Goal: Obtain resource: Download file/media

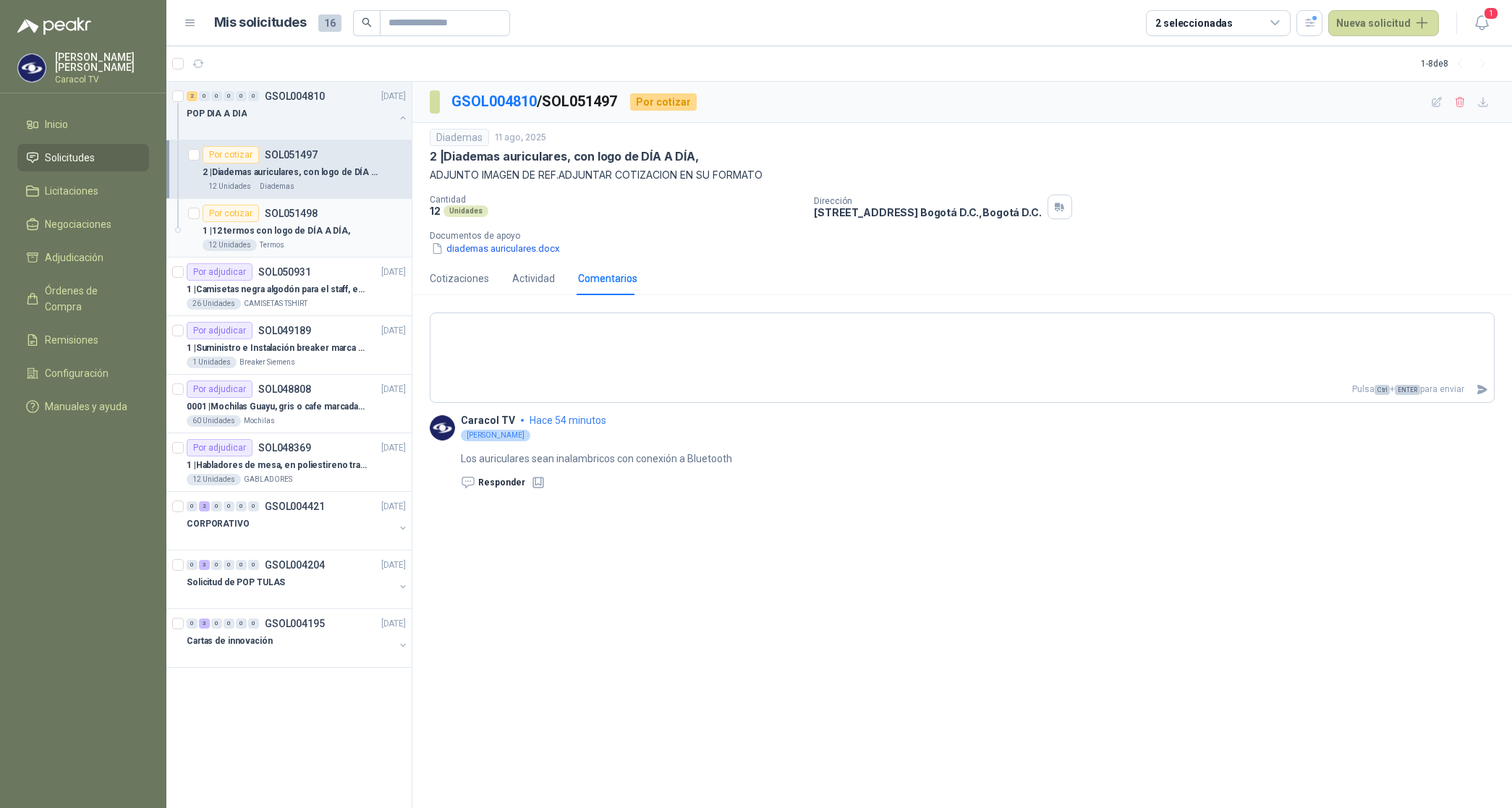
click at [298, 237] on p "1 | 12 termos con logo de DÍA A DÍA," at bounding box center [276, 231] width 147 height 14
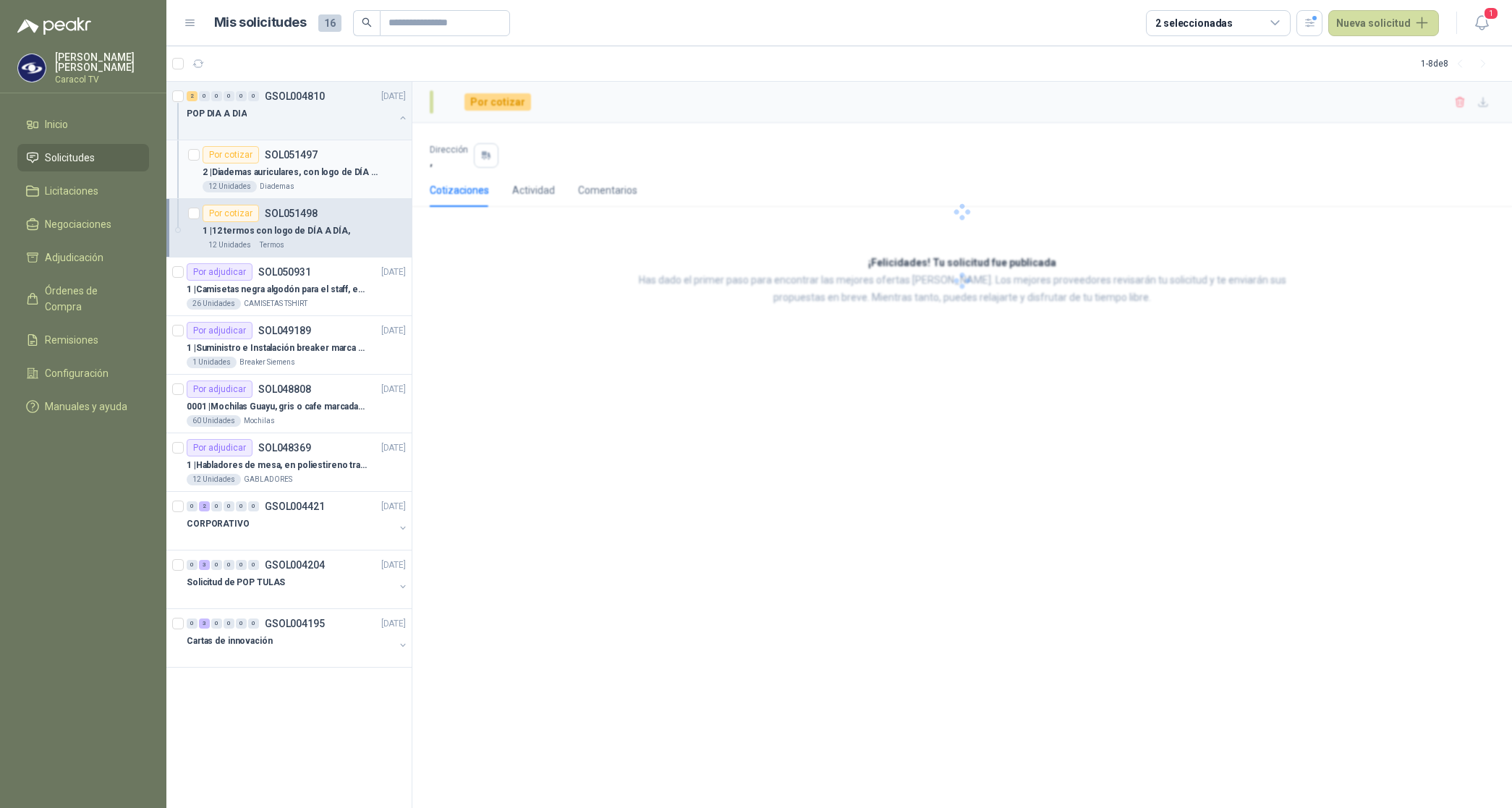
click at [291, 163] on div "2 | Diademas auriculares, con logo de DÍA A DÍA," at bounding box center [303, 172] width 203 height 18
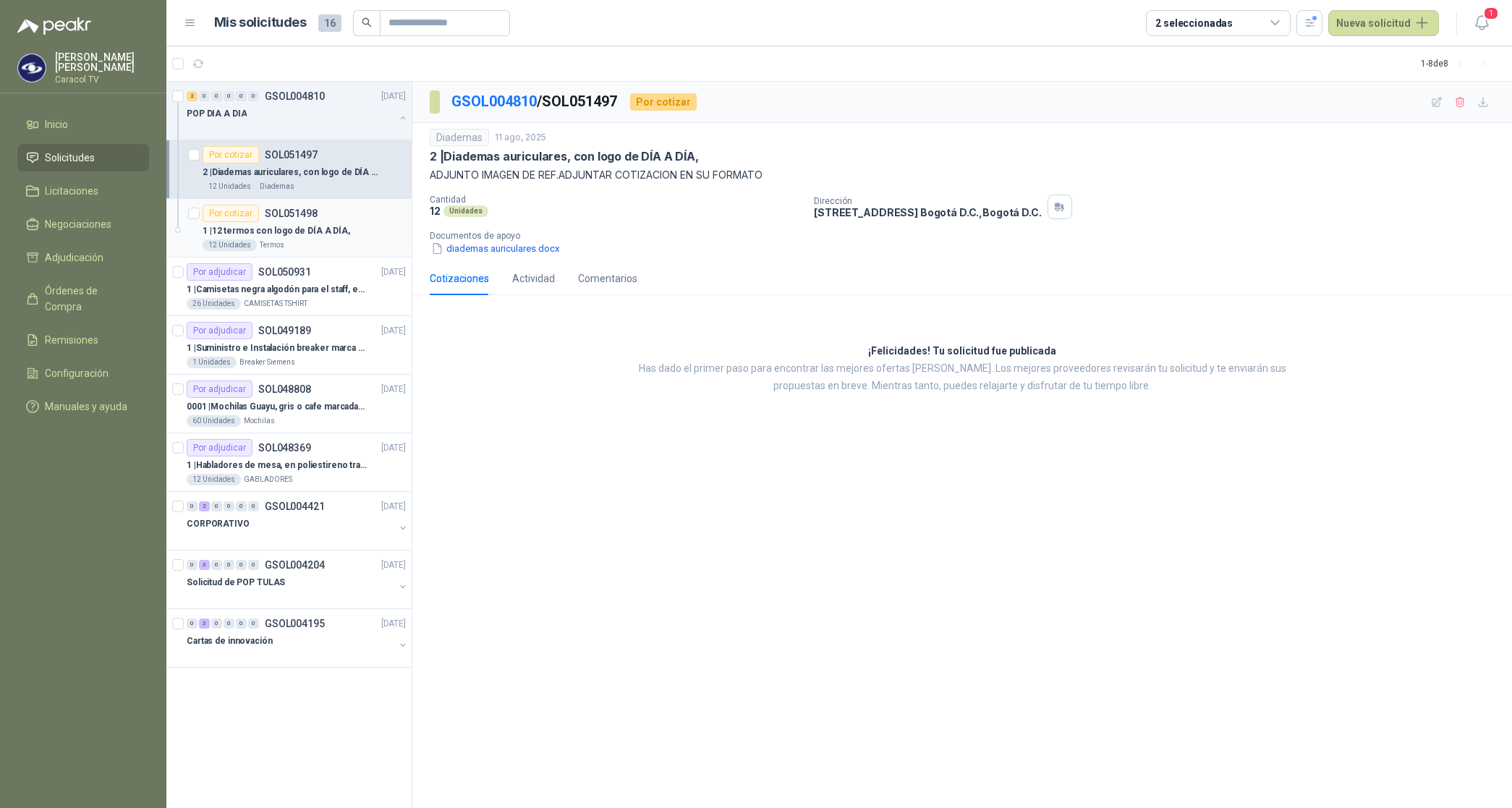
click at [272, 227] on p "1 | 12 termos con logo de DÍA A DÍA," at bounding box center [276, 231] width 147 height 14
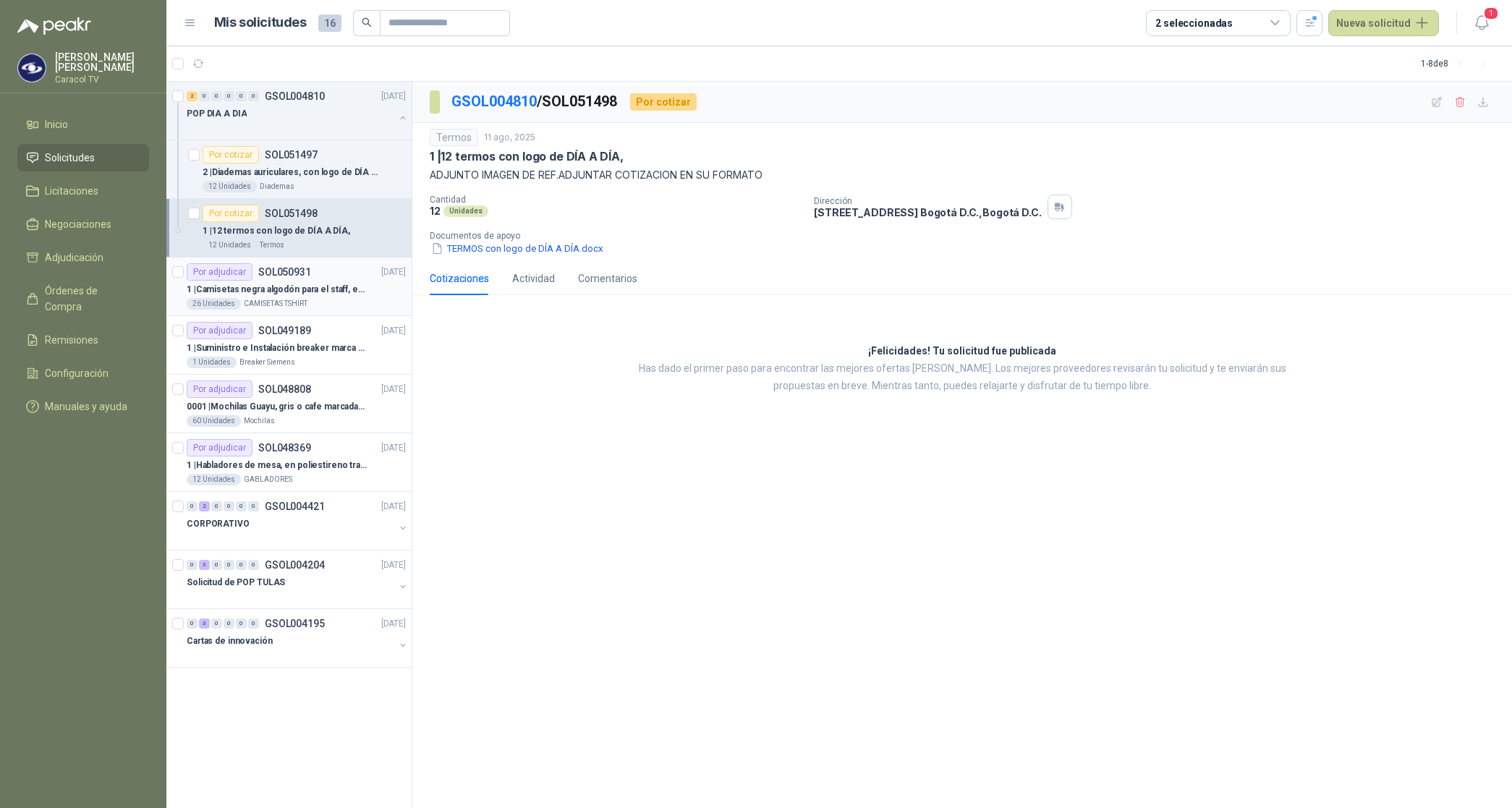
click at [282, 295] on p "1 | Camisetas negra algodón para el staff, estampadas en espalda y frente con e…" at bounding box center [276, 290] width 180 height 14
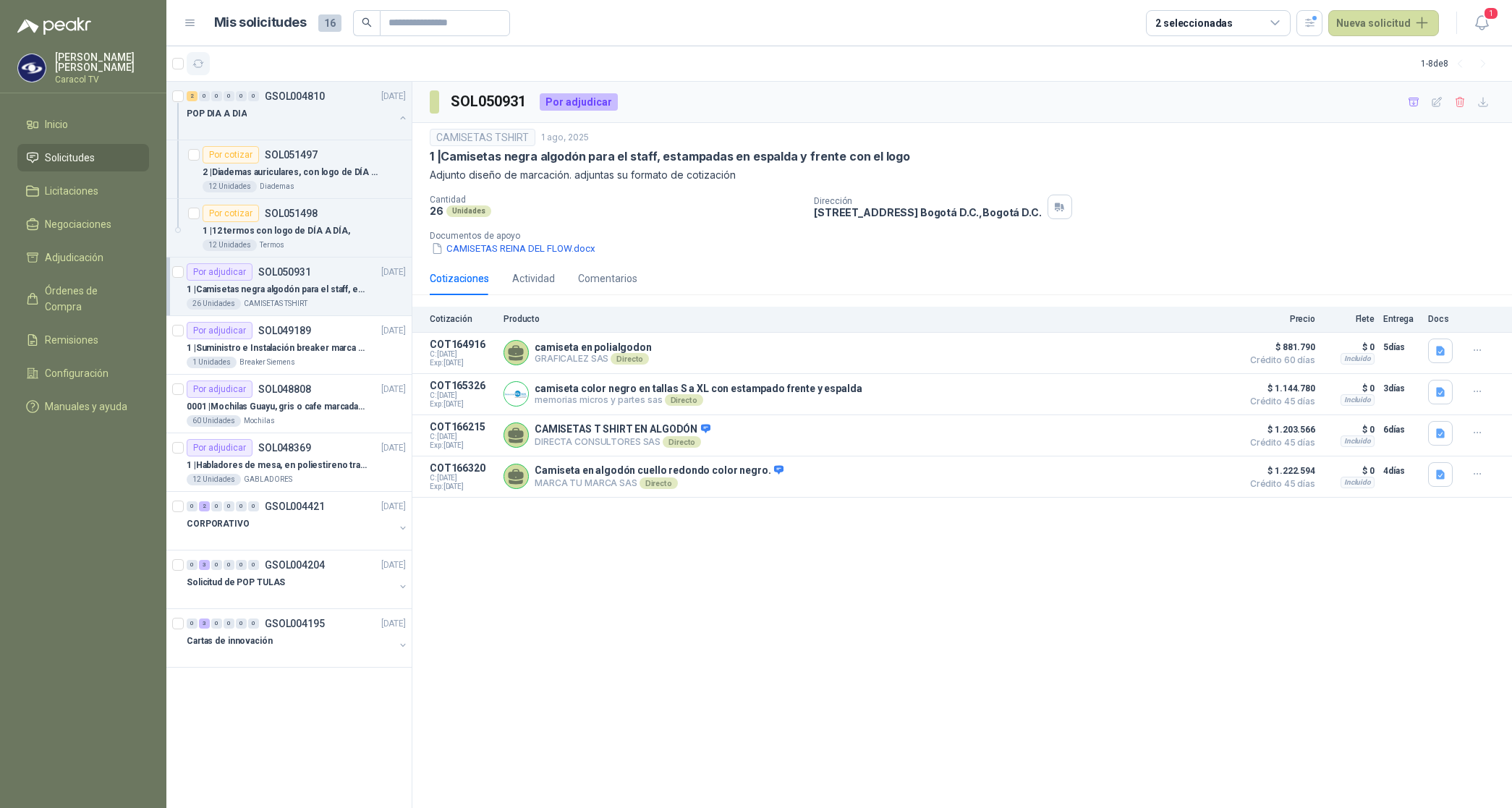
click at [197, 64] on icon "button" at bounding box center [198, 64] width 13 height 13
click at [270, 175] on p "2 | Diademas auriculares, con logo de DÍA A DÍA," at bounding box center [292, 173] width 180 height 14
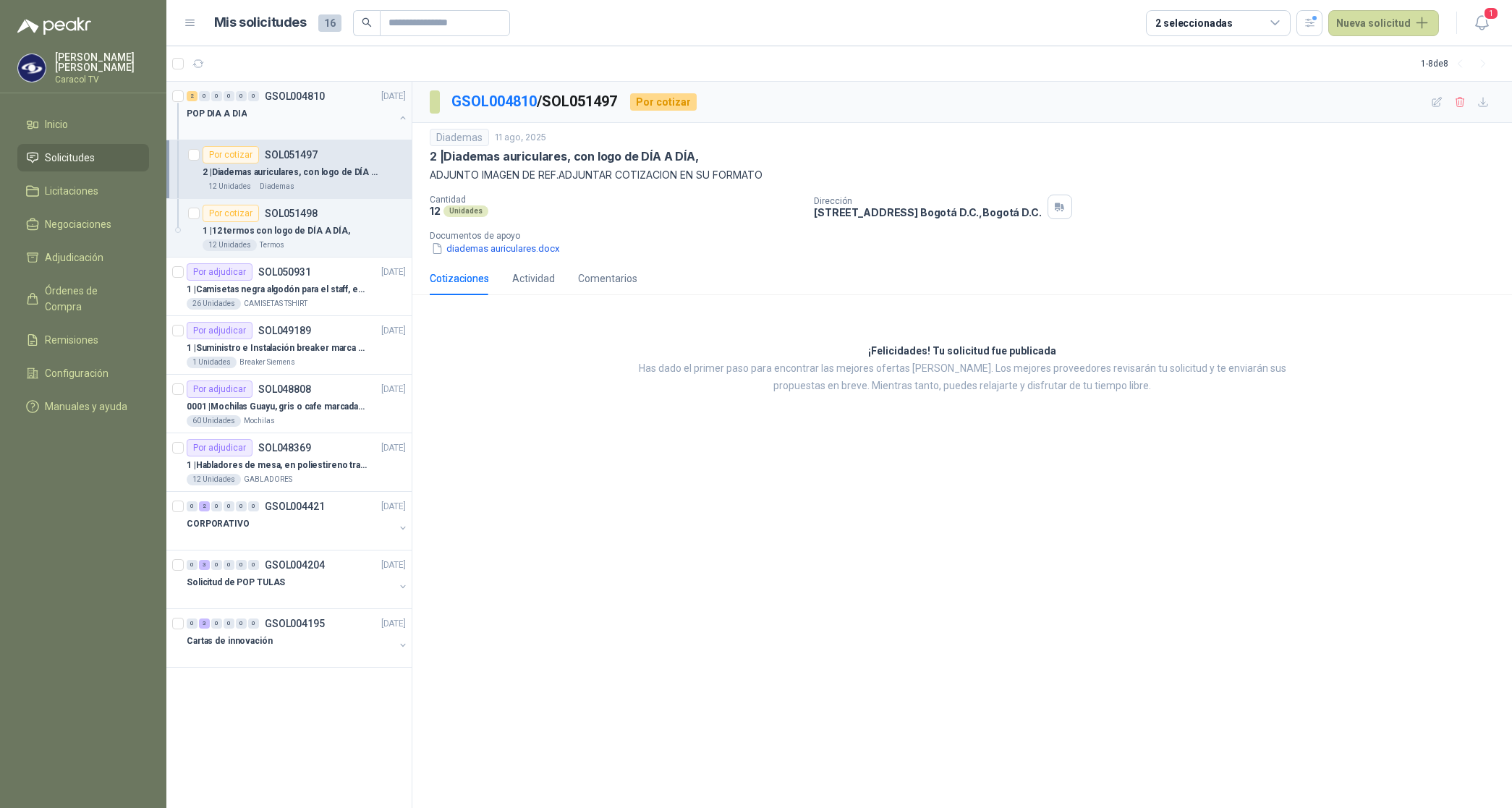
click at [226, 105] on div "POP DIA A DIA" at bounding box center [290, 114] width 207 height 18
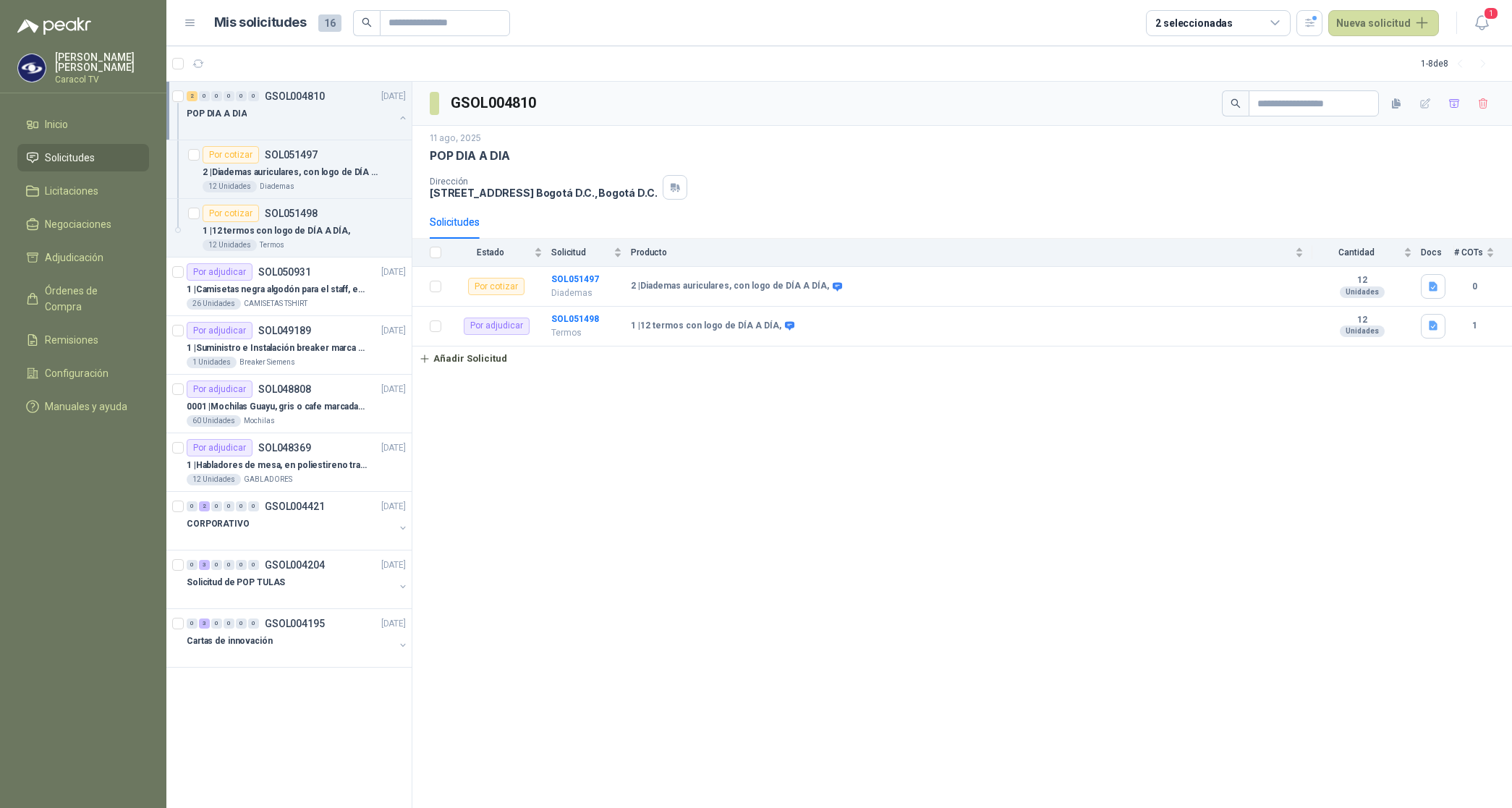
click at [219, 109] on p "POP DIA A DIA" at bounding box center [216, 114] width 60 height 14
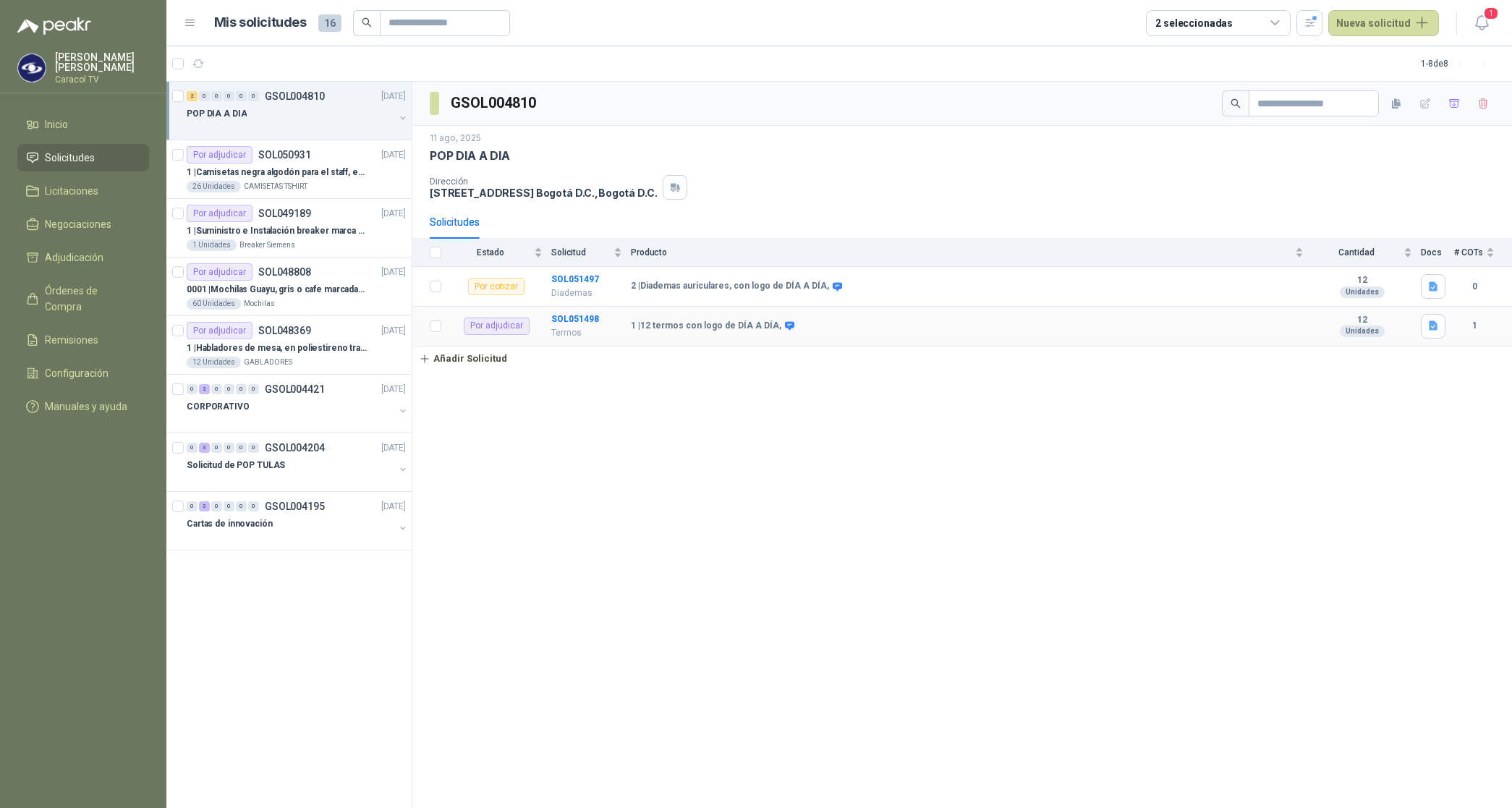
click at [713, 328] on b "1 | 12 termos con logo de DÍA A DÍA," at bounding box center [705, 326] width 150 height 12
click at [558, 318] on b "SOL051498" at bounding box center [574, 319] width 48 height 10
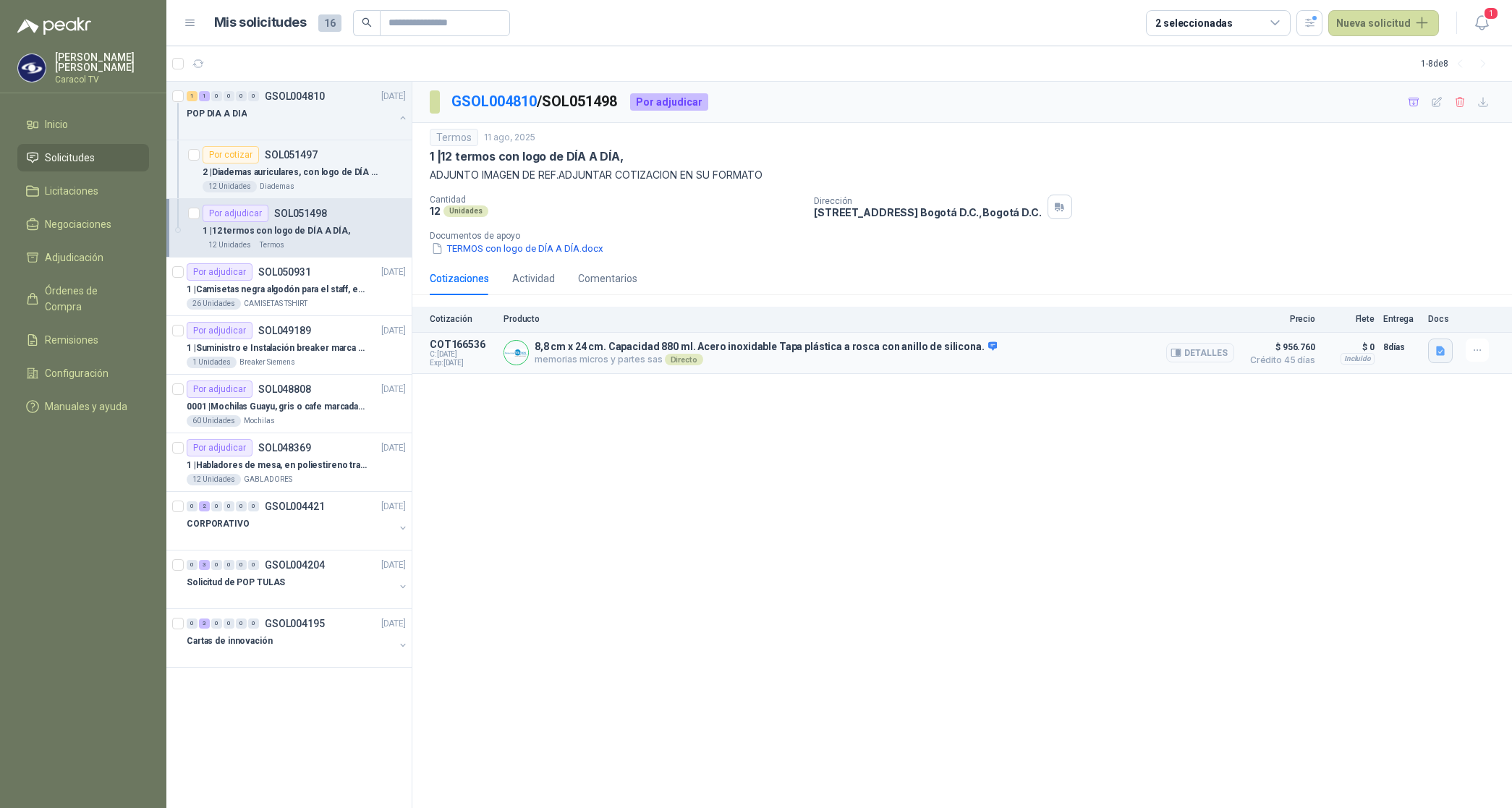
click at [1438, 353] on icon "button" at bounding box center [1439, 350] width 9 height 10
click at [1394, 304] on button "TERMOS AGOSTO.pdf" at bounding box center [1387, 303] width 111 height 15
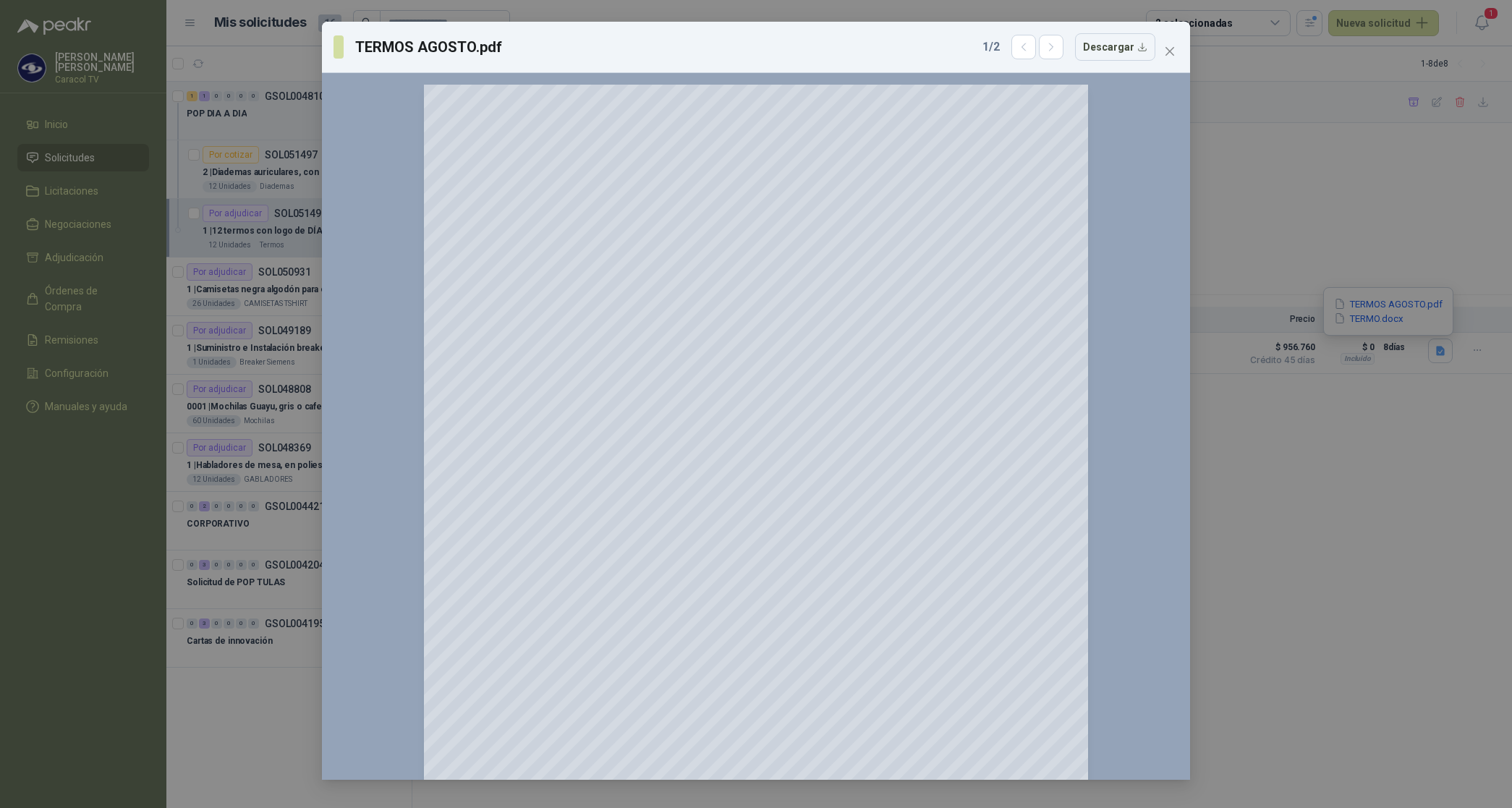
click at [1392, 318] on div "TERMOS AGOSTO.pdf 1 / 2 Descargar 150 %" at bounding box center [756, 404] width 1512 height 808
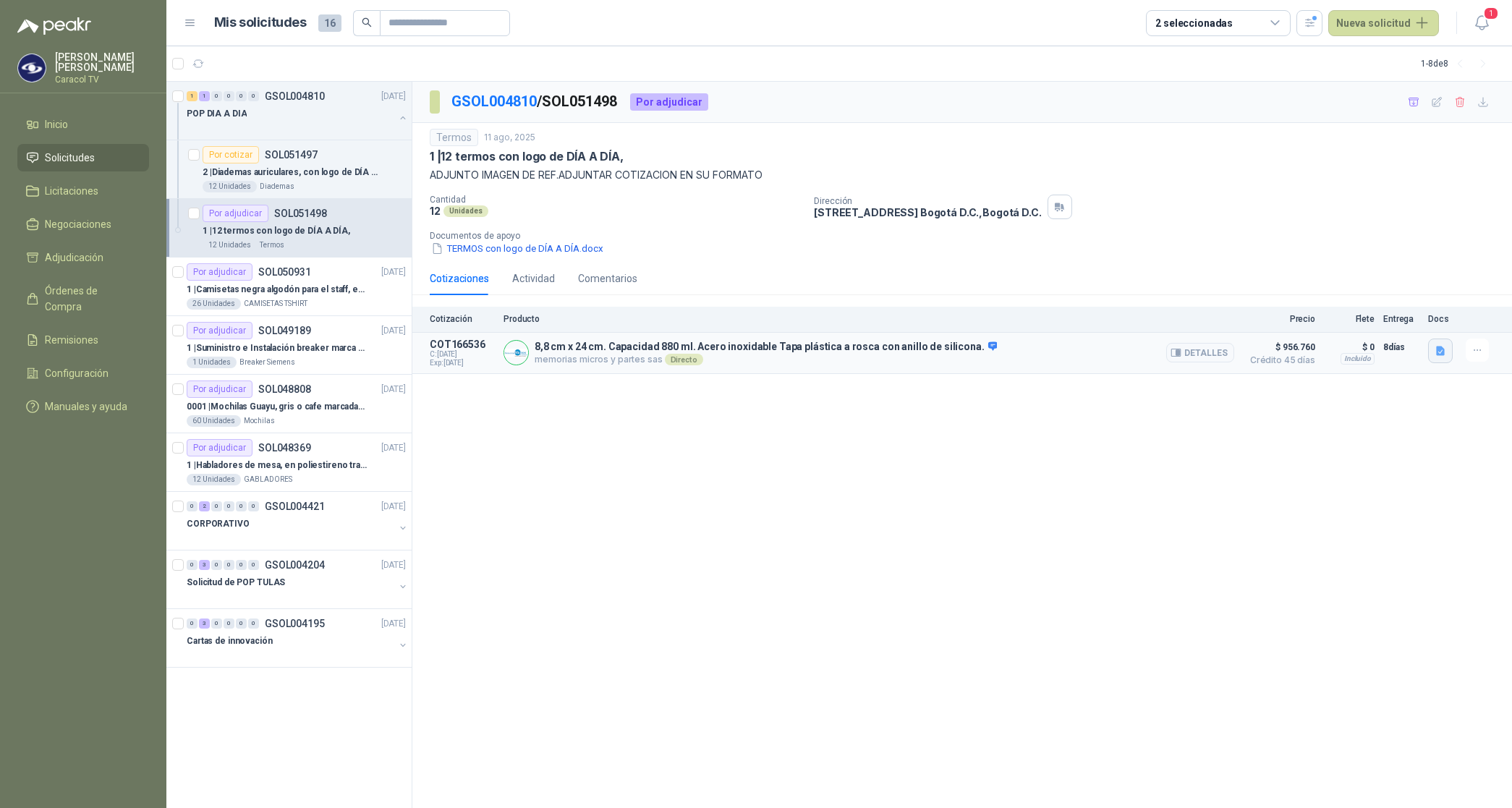
click at [1435, 355] on icon "button" at bounding box center [1440, 350] width 13 height 13
click at [1371, 320] on button "TERMO.docx" at bounding box center [1369, 318] width 73 height 15
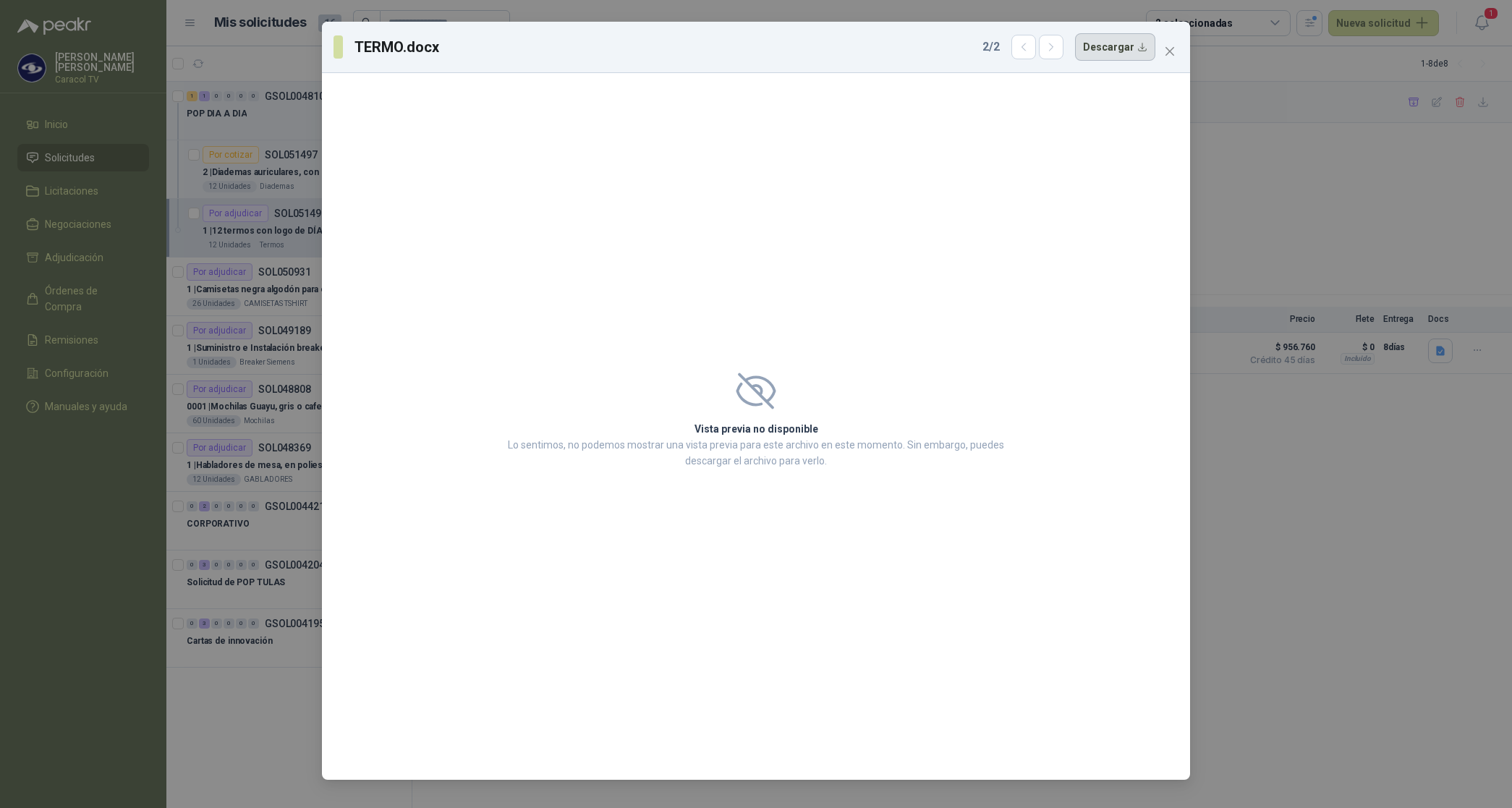
click at [1117, 51] on button "Descargar" at bounding box center [1115, 47] width 81 height 27
click at [1172, 47] on icon "close" at bounding box center [1169, 51] width 12 height 12
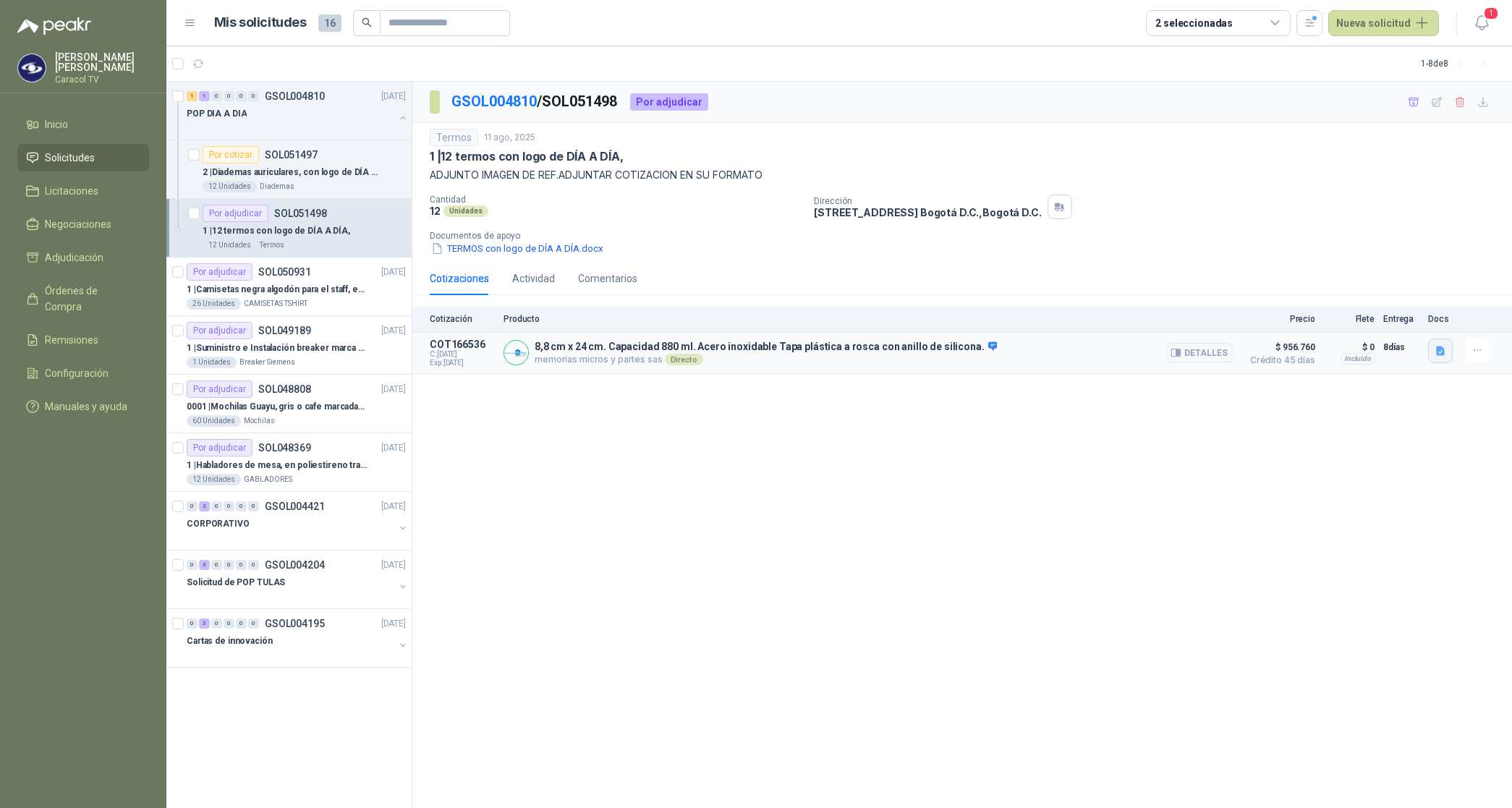
click at [1437, 353] on icon "button" at bounding box center [1439, 350] width 9 height 10
click at [1385, 303] on button "TERMOS AGOSTO.pdf" at bounding box center [1387, 303] width 111 height 15
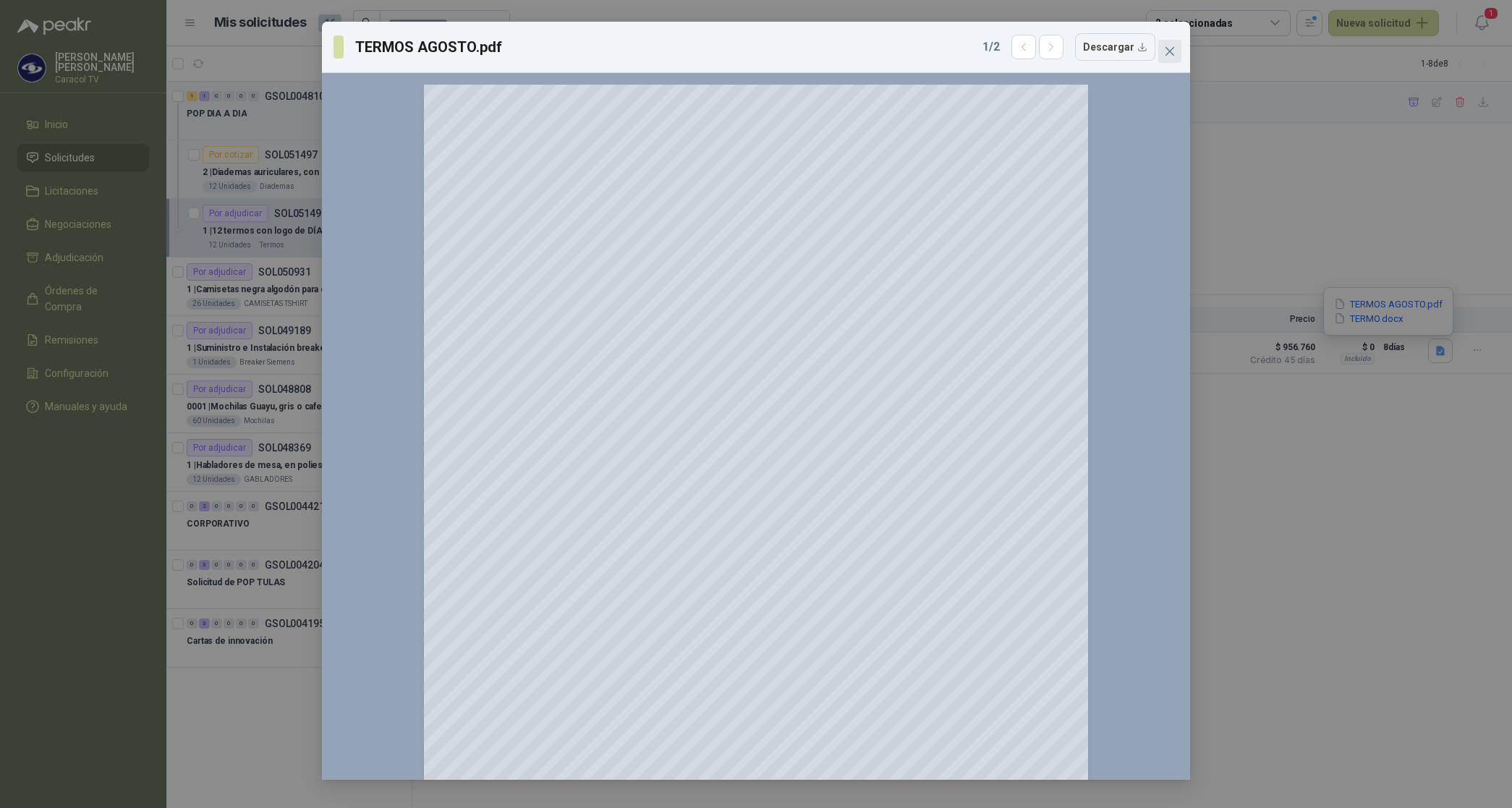
click at [1165, 51] on icon "close" at bounding box center [1169, 51] width 12 height 12
